Goal: Task Accomplishment & Management: Manage account settings

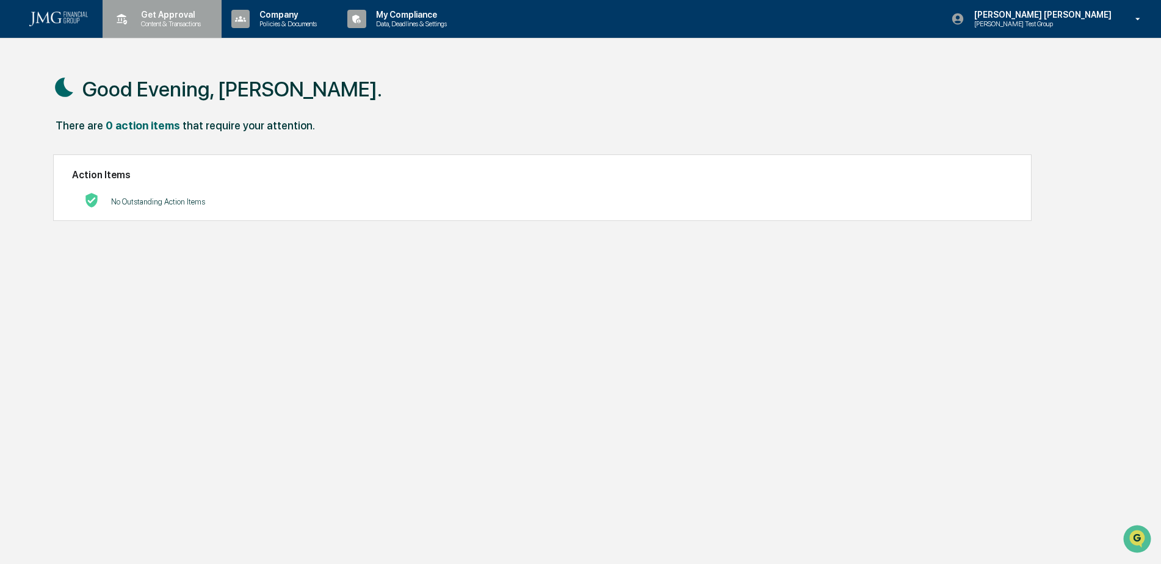
click at [190, 32] on div "Get Approval Content & Transactions" at bounding box center [160, 19] width 107 height 38
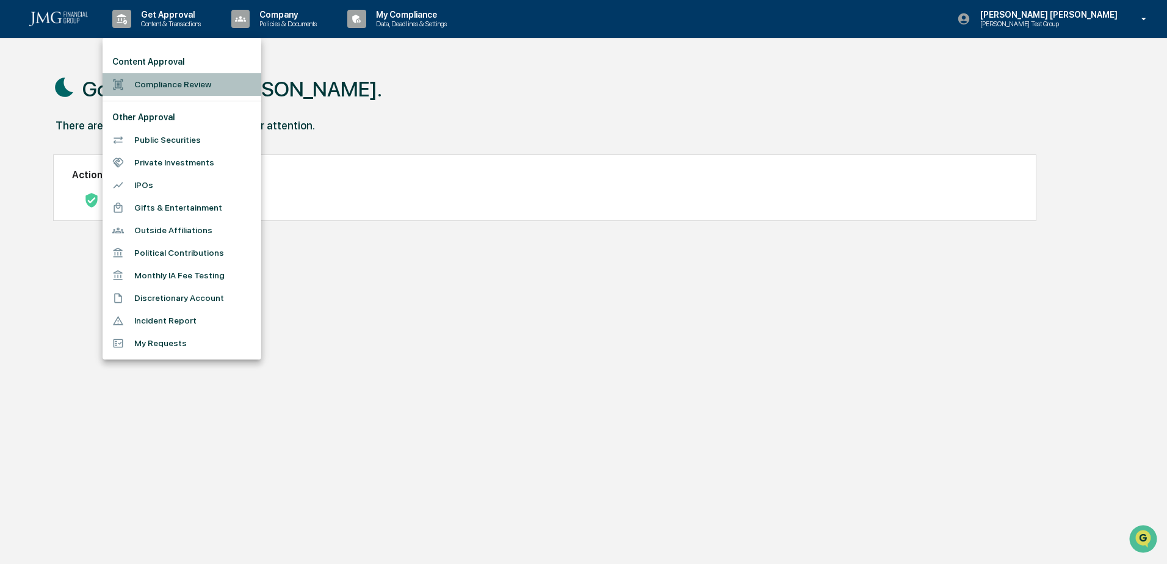
click at [202, 76] on li "Compliance Review" at bounding box center [182, 84] width 159 height 23
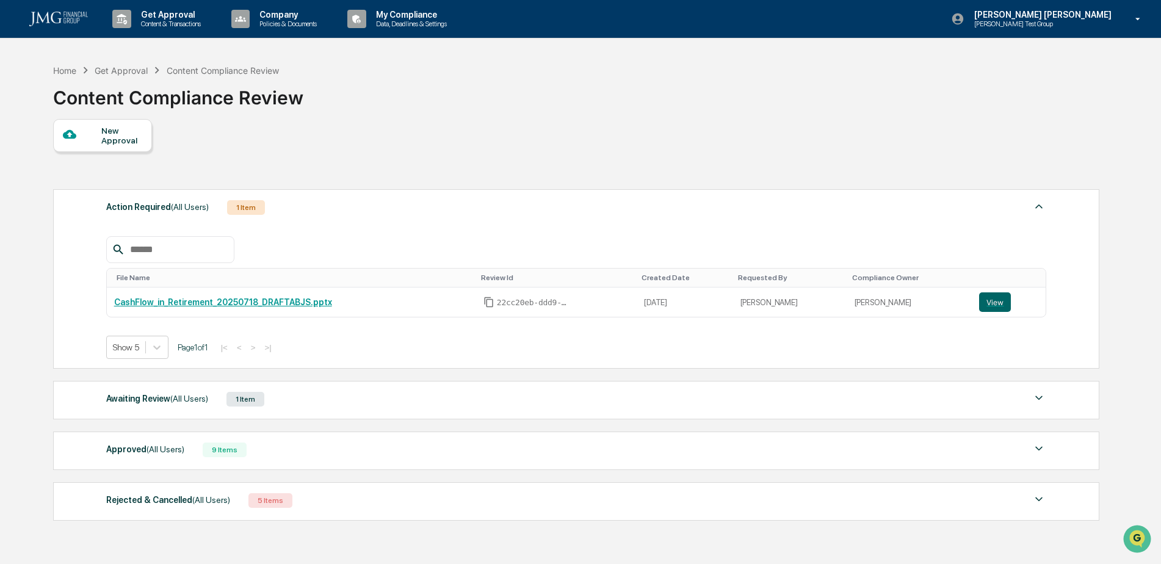
click at [1039, 448] on img at bounding box center [1038, 448] width 15 height 15
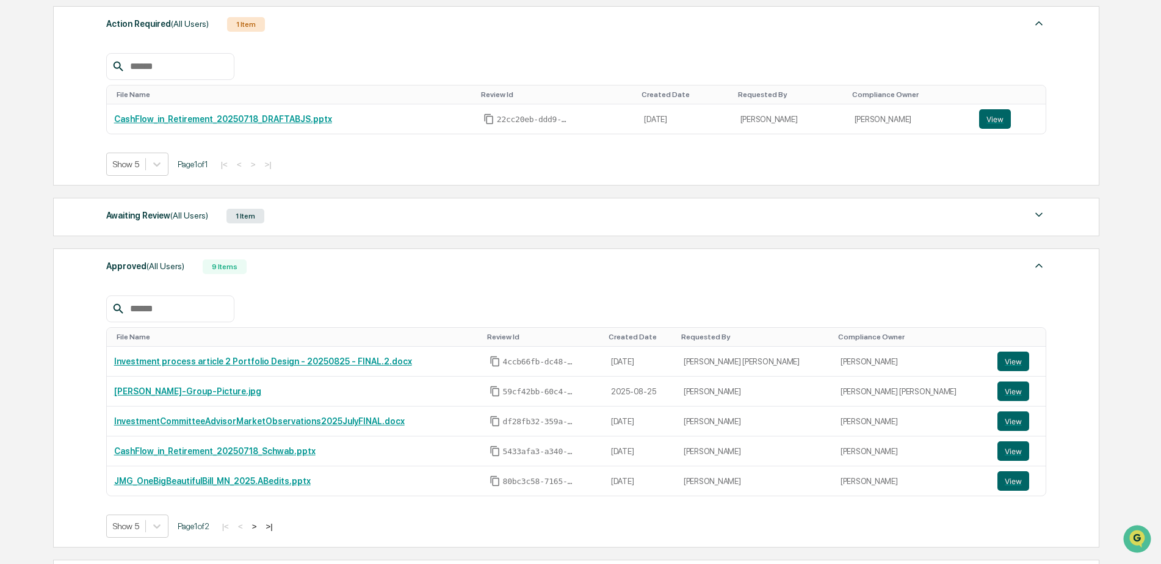
scroll to position [244, 0]
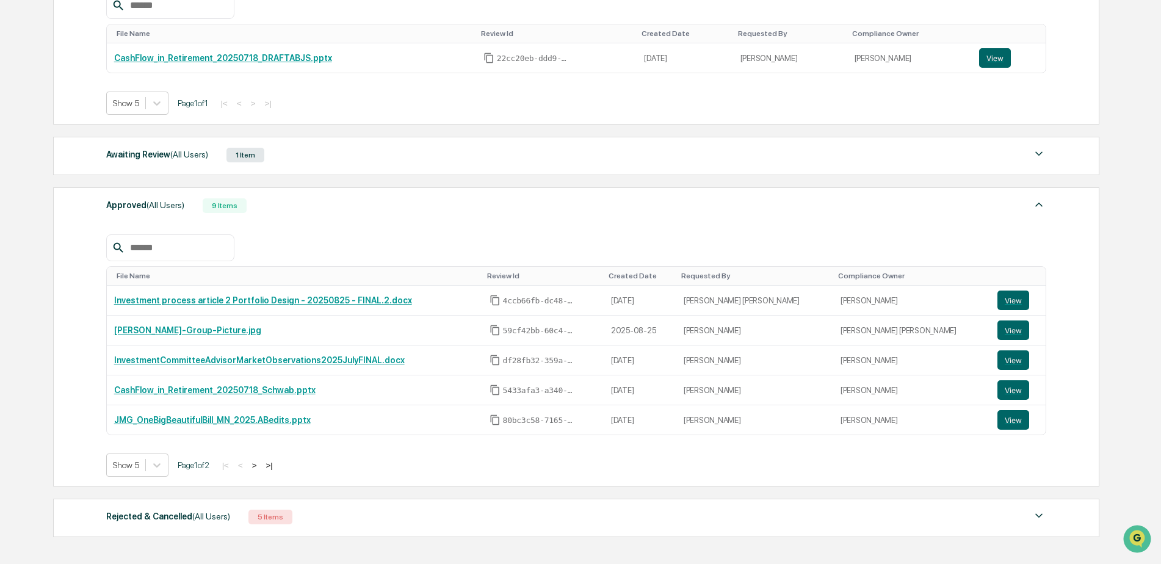
click at [259, 463] on button ">" at bounding box center [254, 465] width 12 height 10
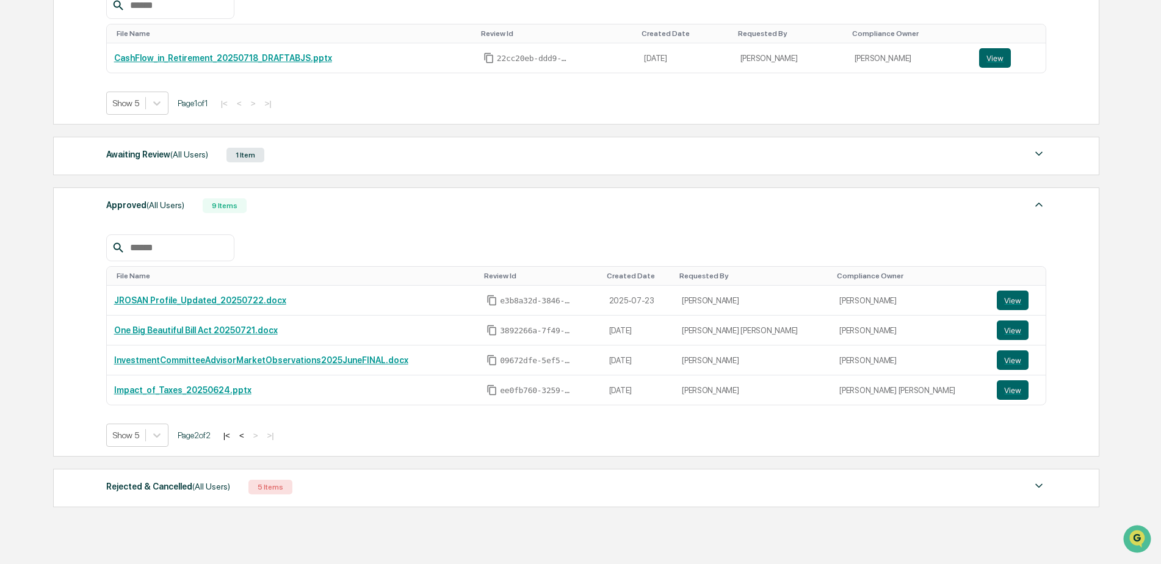
click at [248, 435] on button "<" at bounding box center [242, 435] width 12 height 10
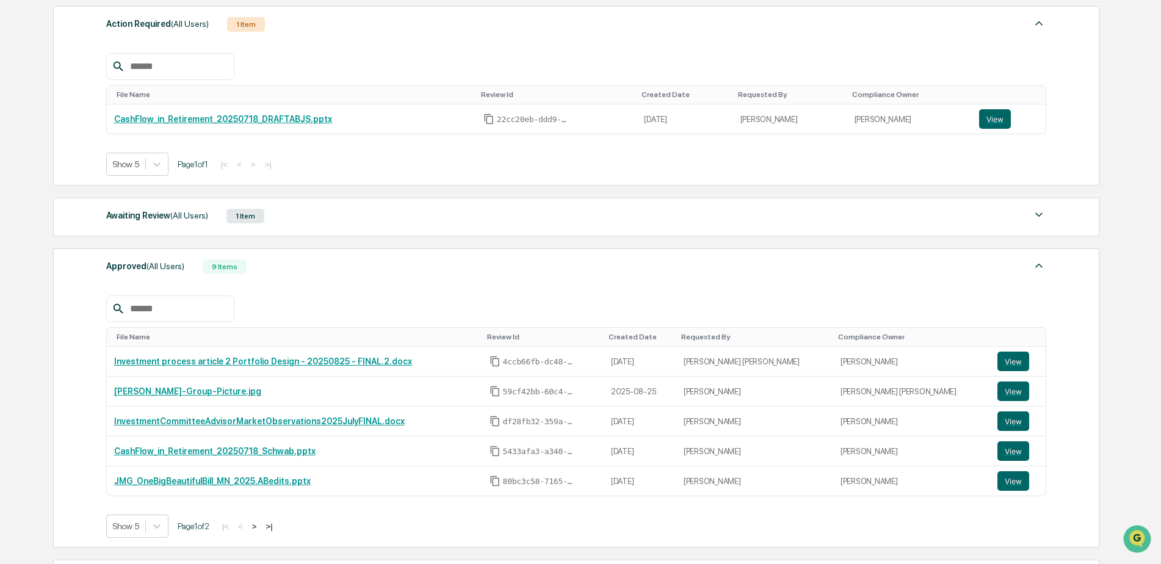
scroll to position [122, 0]
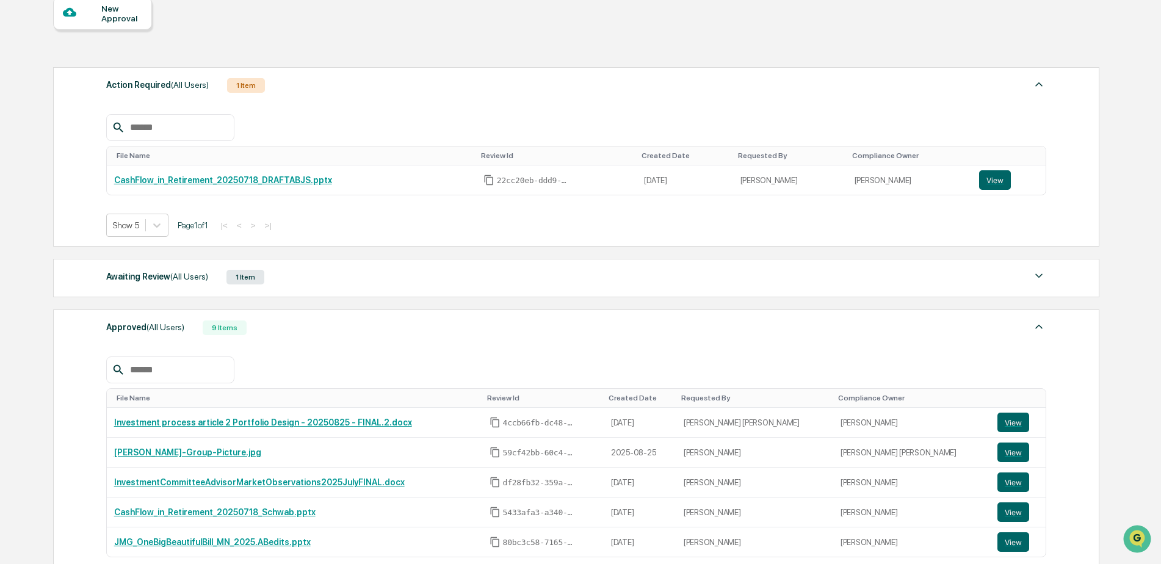
click at [1017, 272] on div "Awaiting Review (All Users) 1 Item" at bounding box center [576, 277] width 940 height 17
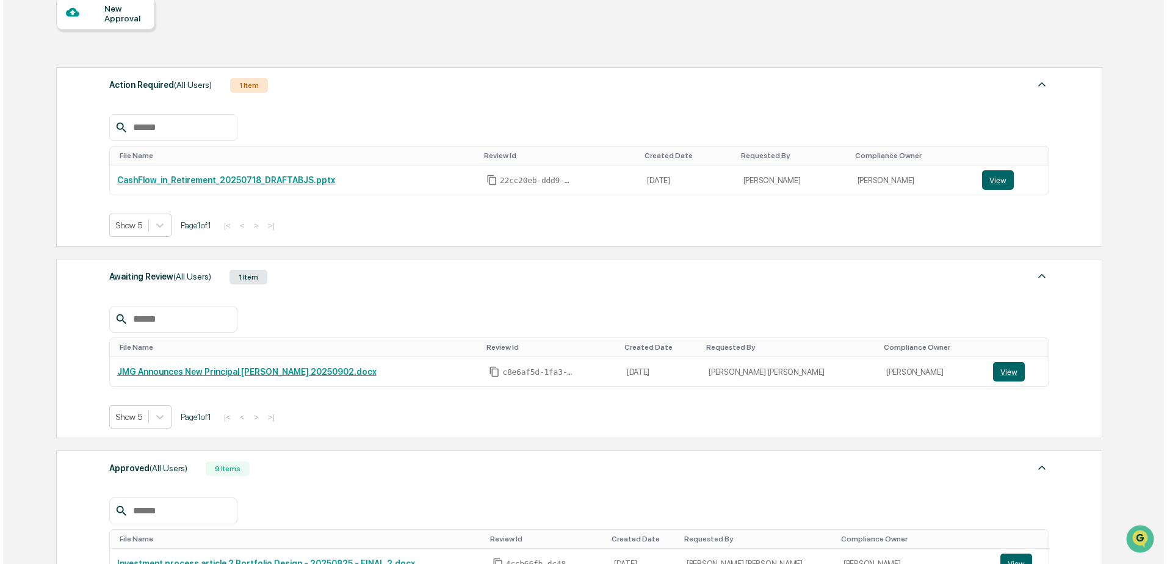
scroll to position [0, 0]
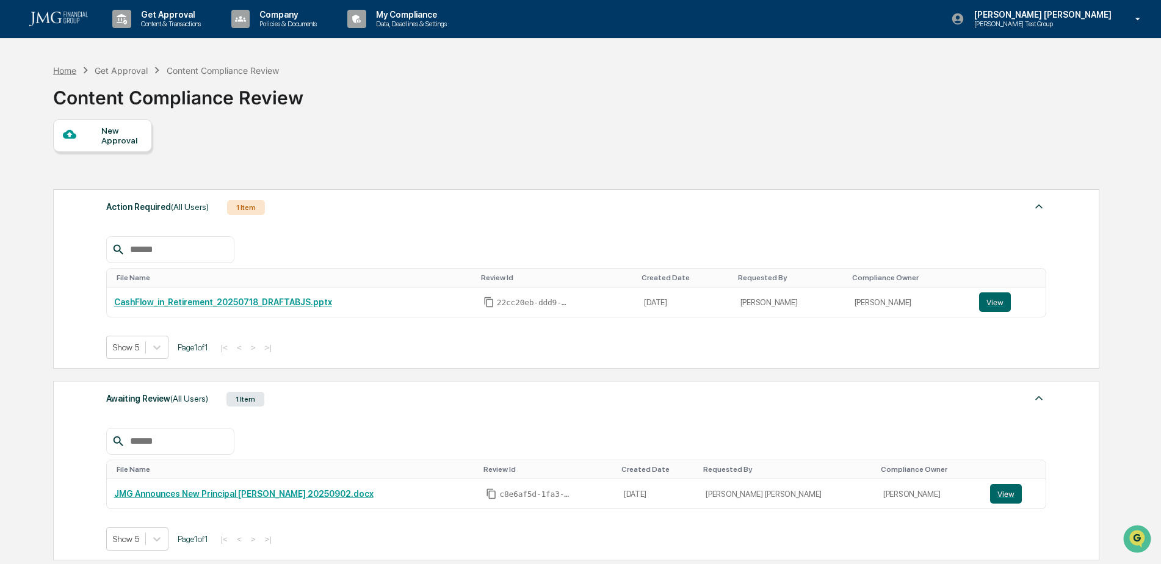
click at [72, 70] on div "Home" at bounding box center [64, 70] width 23 height 10
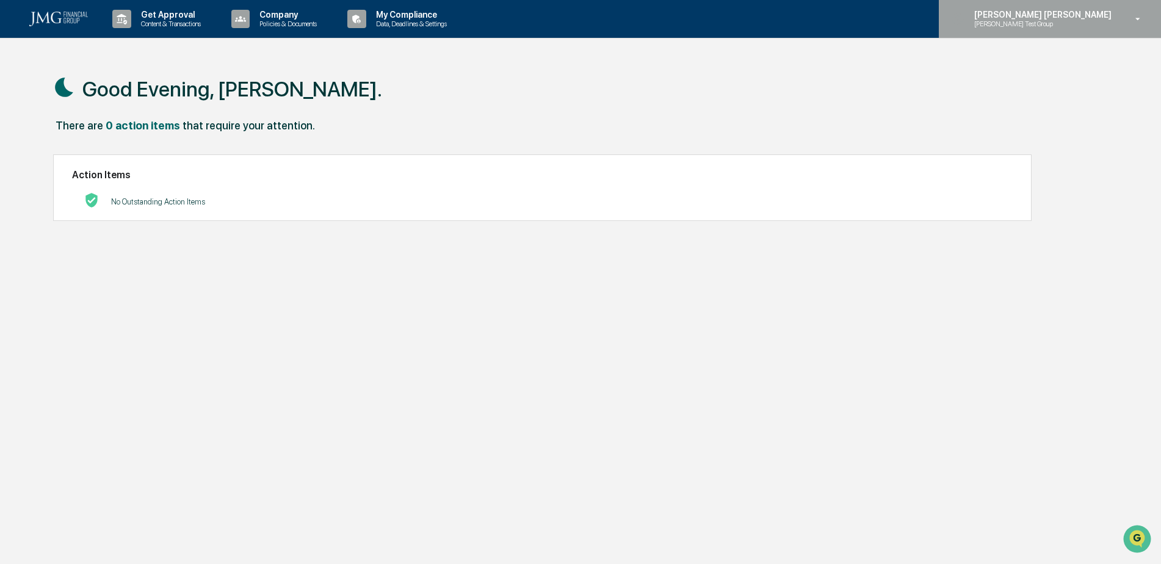
click at [1120, 32] on div "[PERSON_NAME] [PERSON_NAME] [PERSON_NAME] Test Group" at bounding box center [1050, 19] width 222 height 38
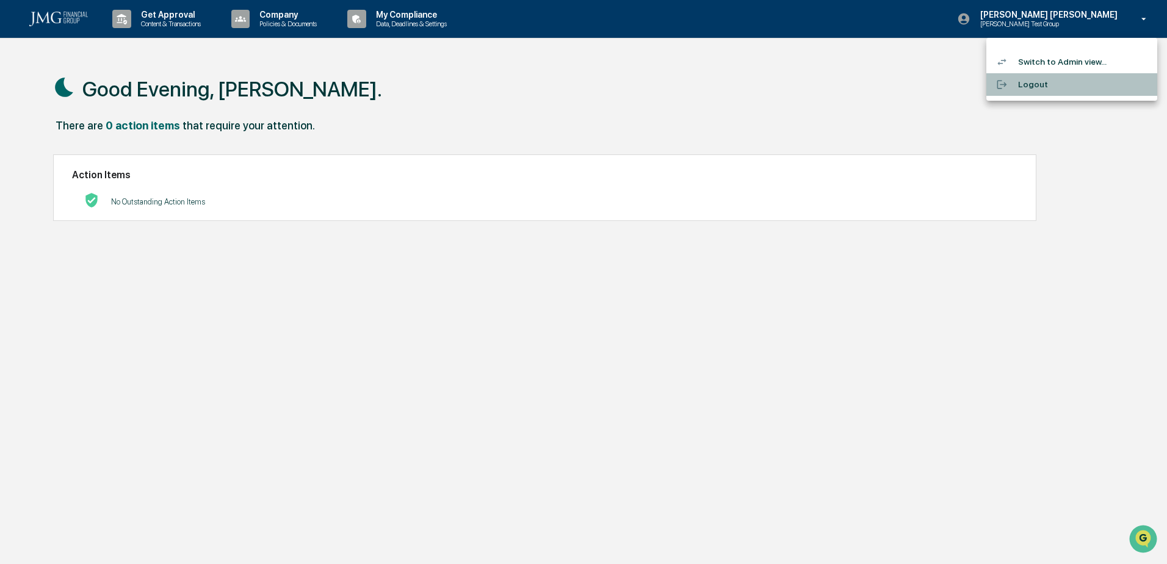
click at [1070, 92] on li "Logout" at bounding box center [1071, 84] width 171 height 23
